Goal: Task Accomplishment & Management: Complete application form

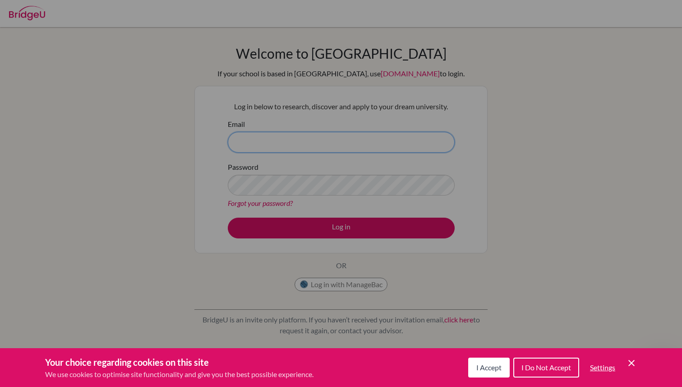
type input "[PERSON_NAME][EMAIL_ADDRESS][DOMAIN_NAME]"
click at [353, 229] on div "Cookie Preferences" at bounding box center [341, 193] width 682 height 387
click at [484, 363] on span "I Accept" at bounding box center [488, 367] width 25 height 9
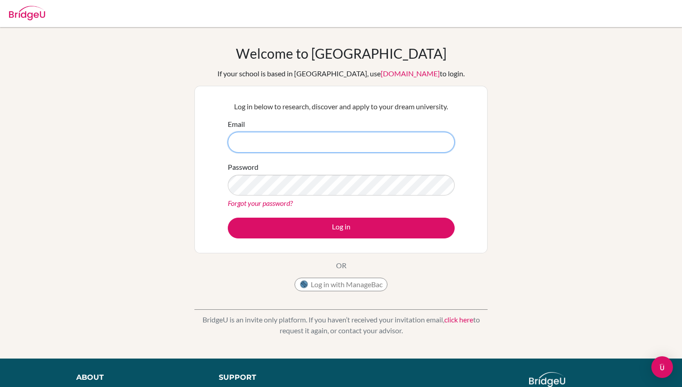
click at [305, 143] on input "Email" at bounding box center [341, 142] width 227 height 21
type input "[PERSON_NAME][EMAIL_ADDRESS][DOMAIN_NAME]"
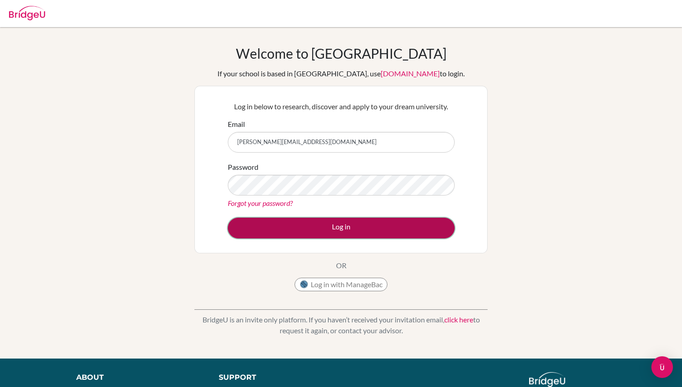
click at [288, 231] on button "Log in" at bounding box center [341, 227] width 227 height 21
